Goal: Understand process/instructions: Learn how to perform a task or action

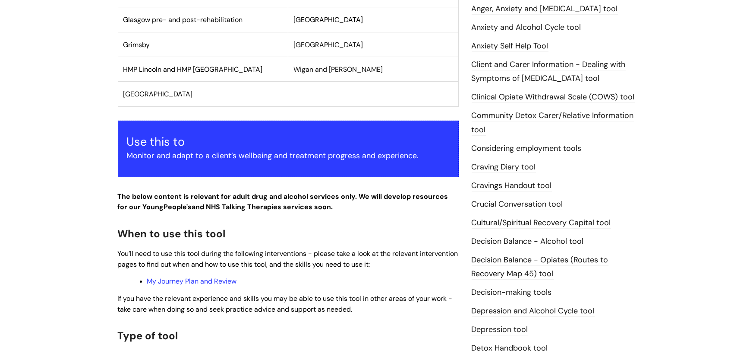
scroll to position [300, 0]
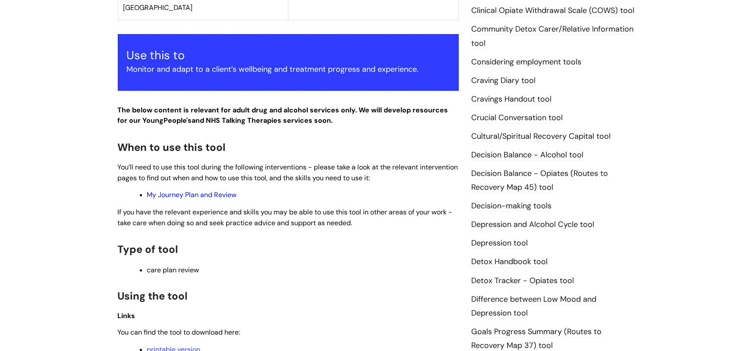
click at [214, 194] on link "My Journey Plan and Review" at bounding box center [192, 194] width 90 height 9
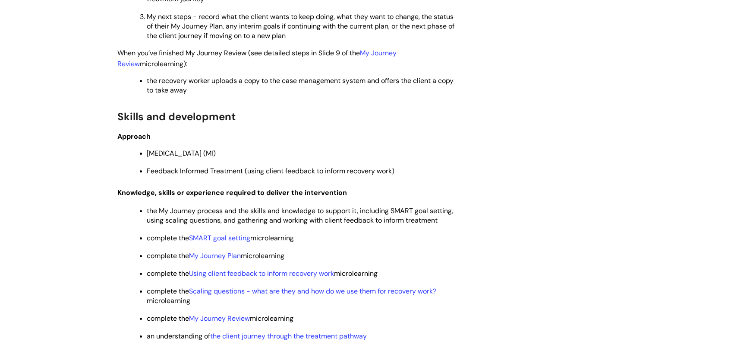
scroll to position [1769, 0]
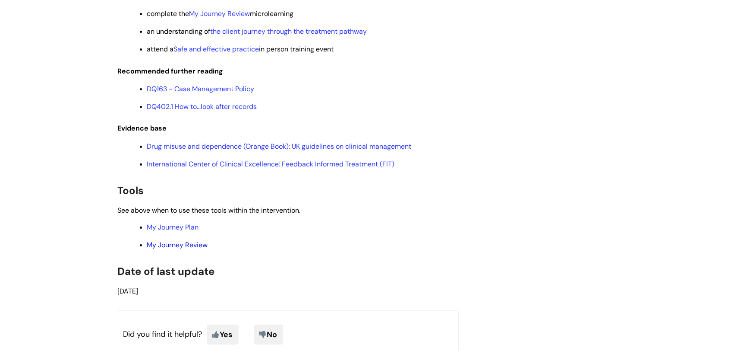
click at [174, 249] on link "My Journey Review" at bounding box center [177, 244] width 61 height 9
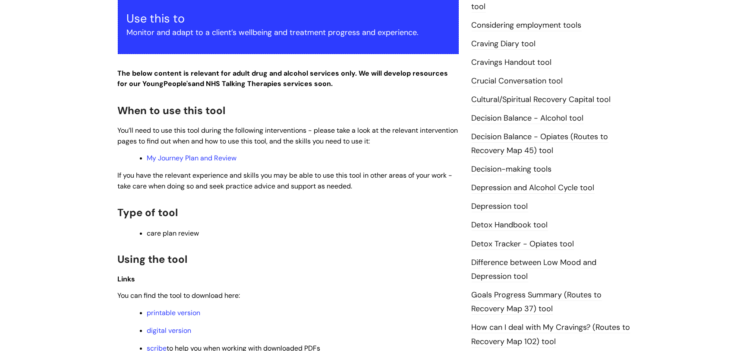
scroll to position [531, 0]
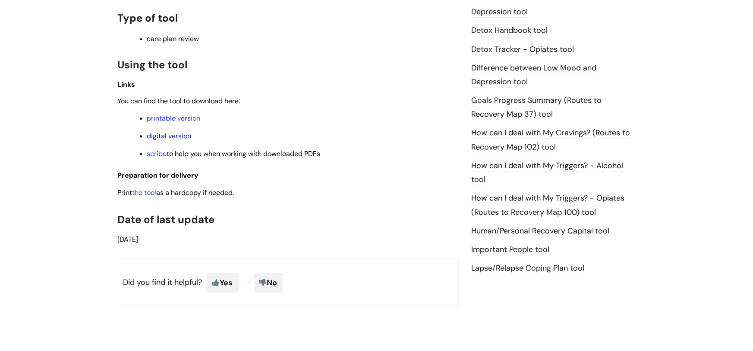
click at [176, 136] on link "digital version" at bounding box center [169, 135] width 44 height 9
